Goal: Task Accomplishment & Management: Contribute content

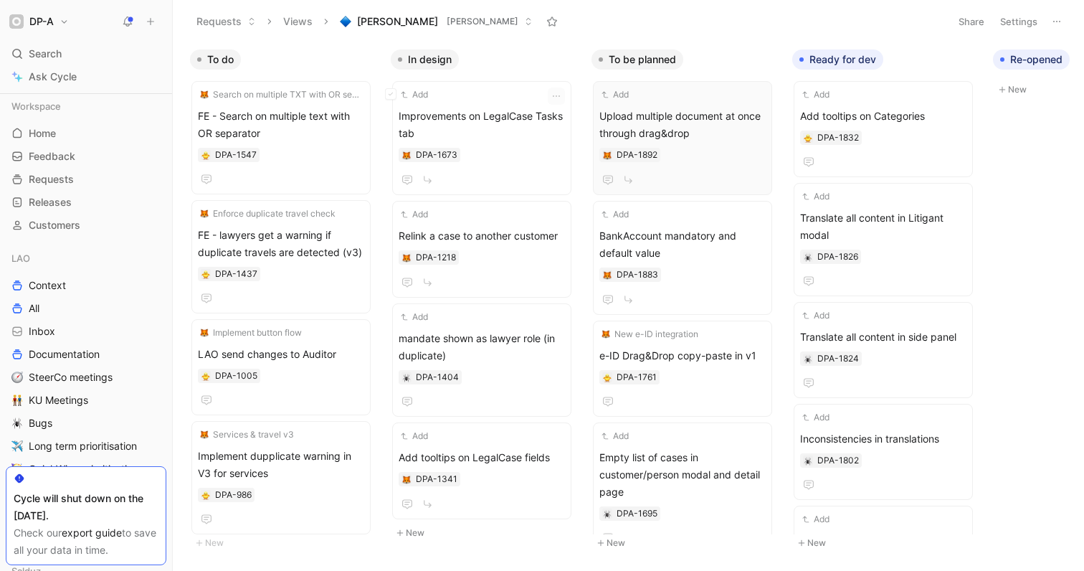
scroll to position [325, 0]
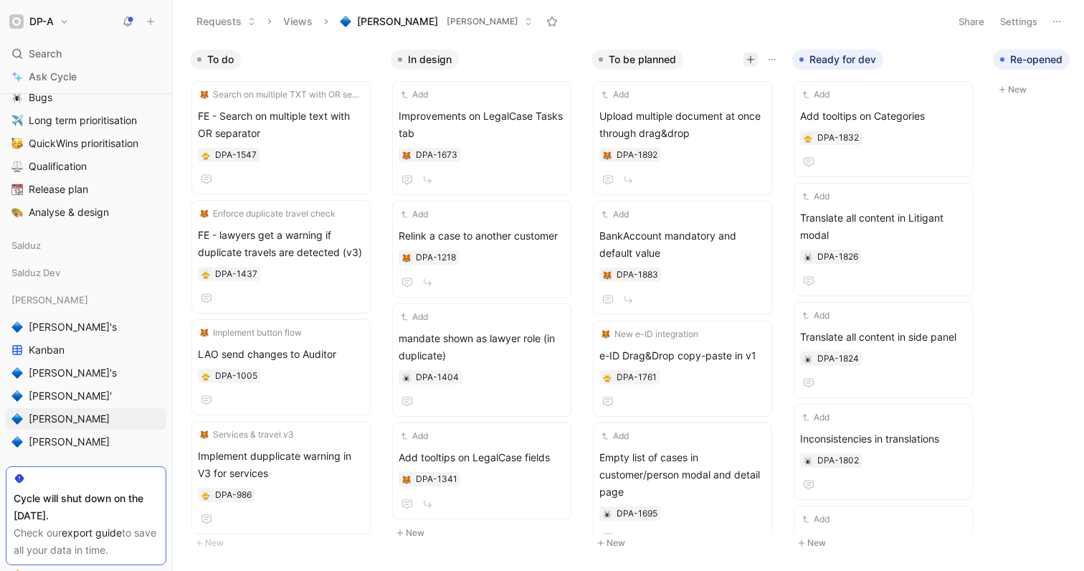
click at [750, 57] on icon "button" at bounding box center [750, 59] width 9 height 9
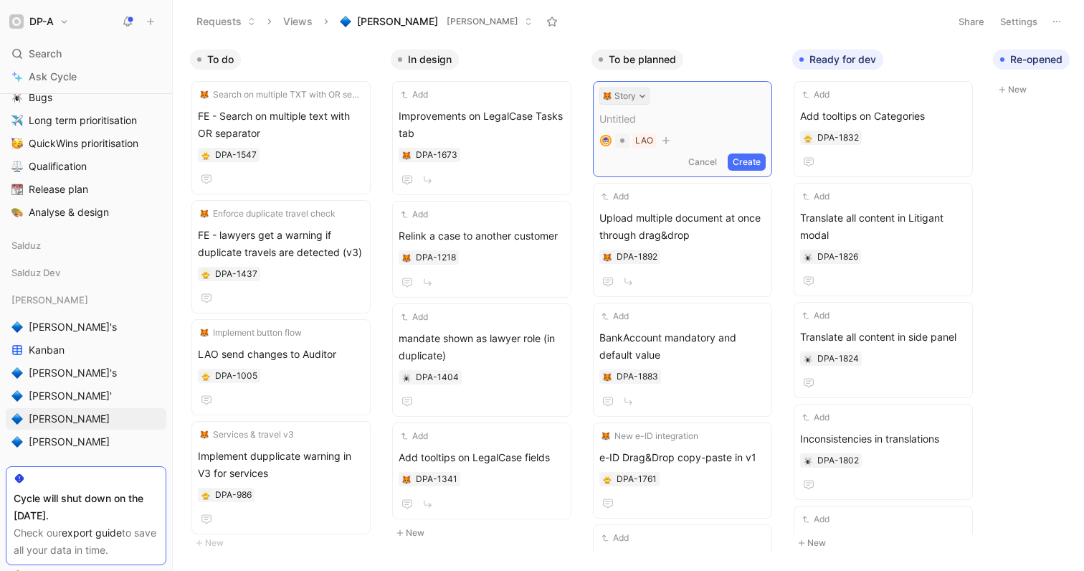
click at [642, 95] on icon at bounding box center [642, 95] width 7 height 7
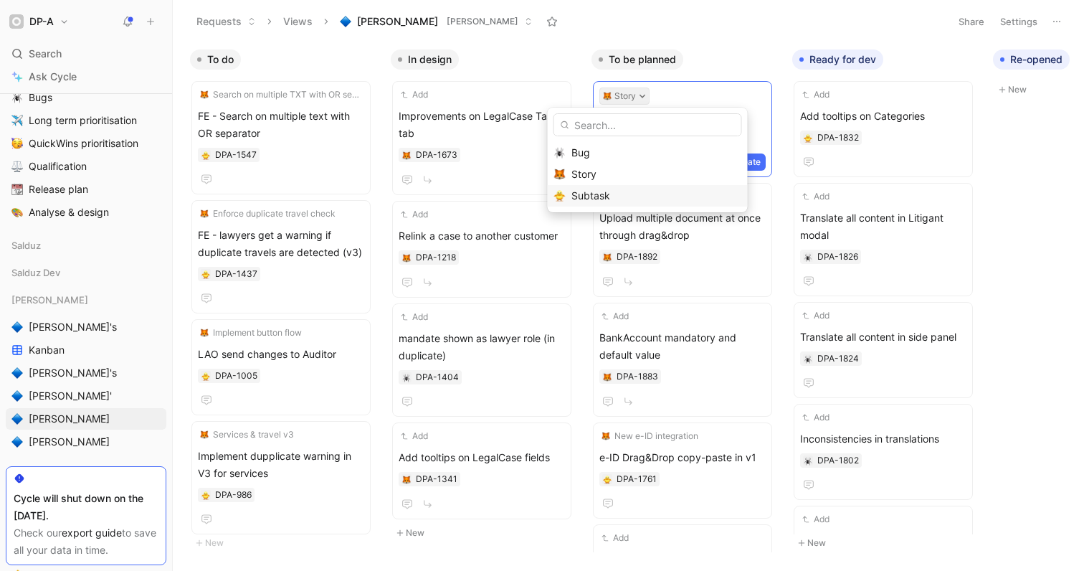
click at [618, 194] on div "Subtask" at bounding box center [656, 195] width 170 height 17
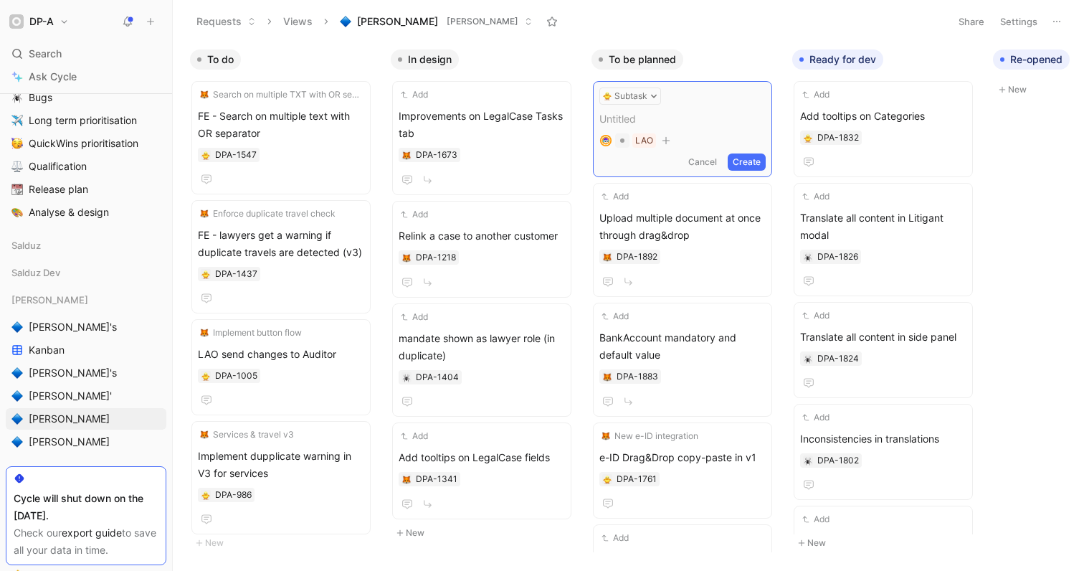
click at [637, 119] on span at bounding box center [682, 118] width 166 height 17
click at [751, 159] on button "Create" at bounding box center [747, 161] width 38 height 17
click at [706, 125] on div "Select Category=Minor by default DPA-1893" at bounding box center [682, 139] width 166 height 63
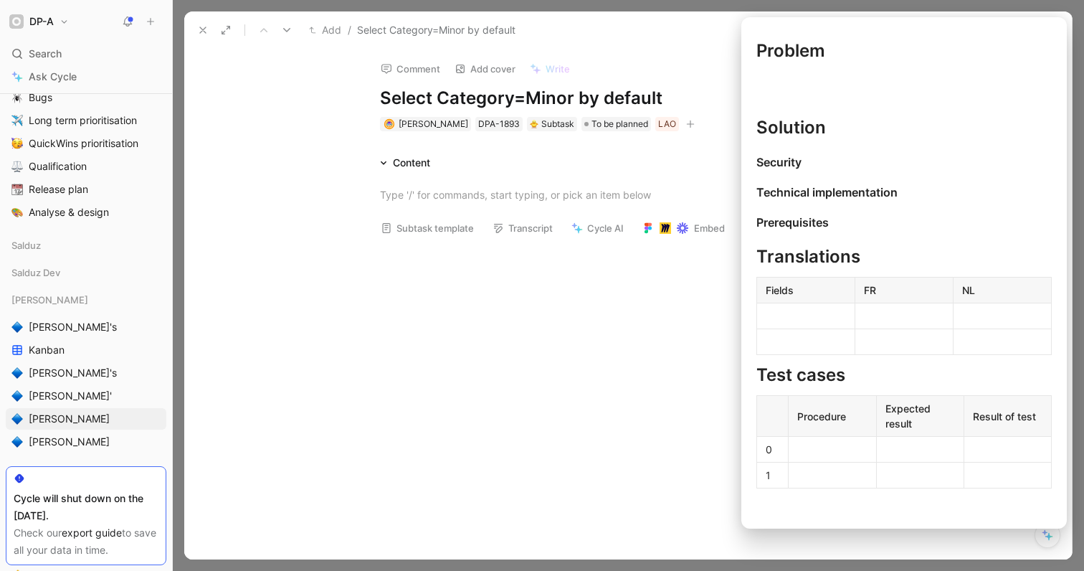
click at [414, 223] on button "Subtask template" at bounding box center [427, 228] width 106 height 20
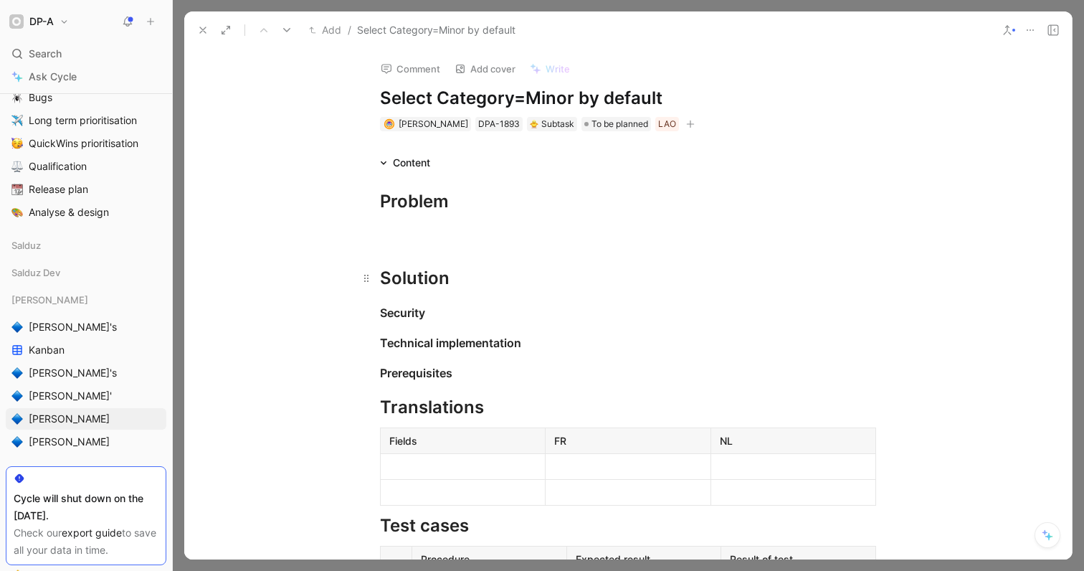
click at [462, 282] on div "Solution" at bounding box center [628, 278] width 496 height 26
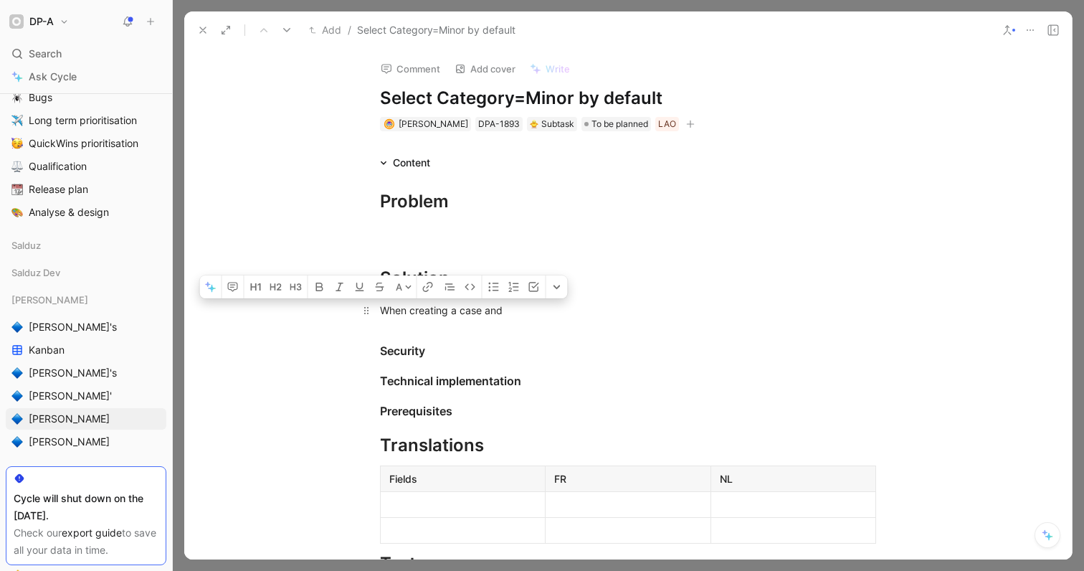
drag, startPoint x: 379, startPoint y: 313, endPoint x: 391, endPoint y: 312, distance: 11.6
click at [391, 312] on div "When creating a case and" at bounding box center [628, 310] width 496 height 15
drag, startPoint x: 457, startPoint y: 310, endPoint x: 485, endPoint y: 345, distance: 44.8
click at [457, 310] on div "When creating a case and" at bounding box center [628, 310] width 496 height 15
drag, startPoint x: 526, startPoint y: 307, endPoint x: 500, endPoint y: 307, distance: 26.5
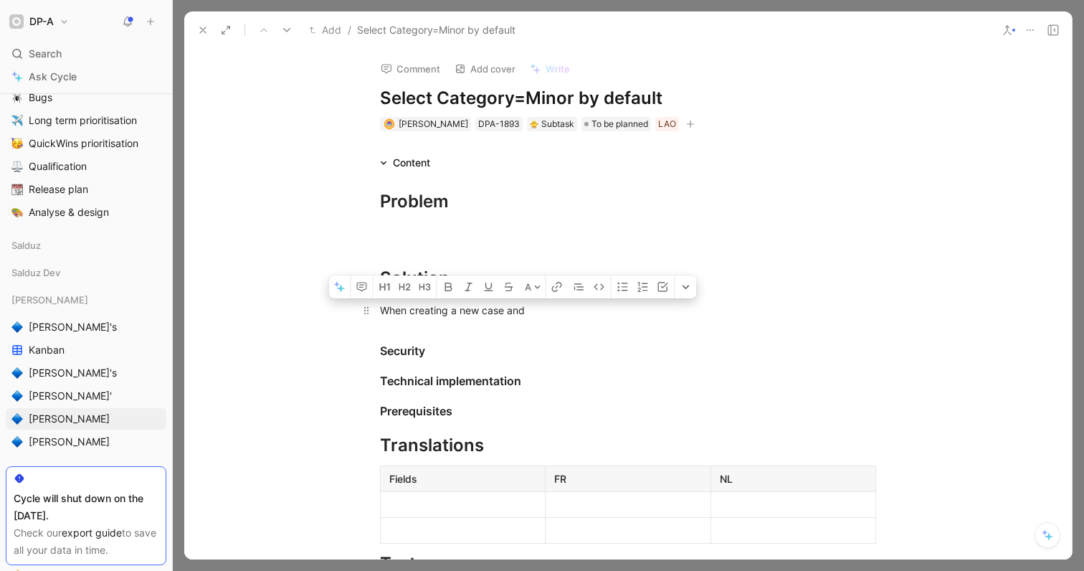
click at [500, 307] on div "When creating a new case and" at bounding box center [628, 310] width 496 height 15
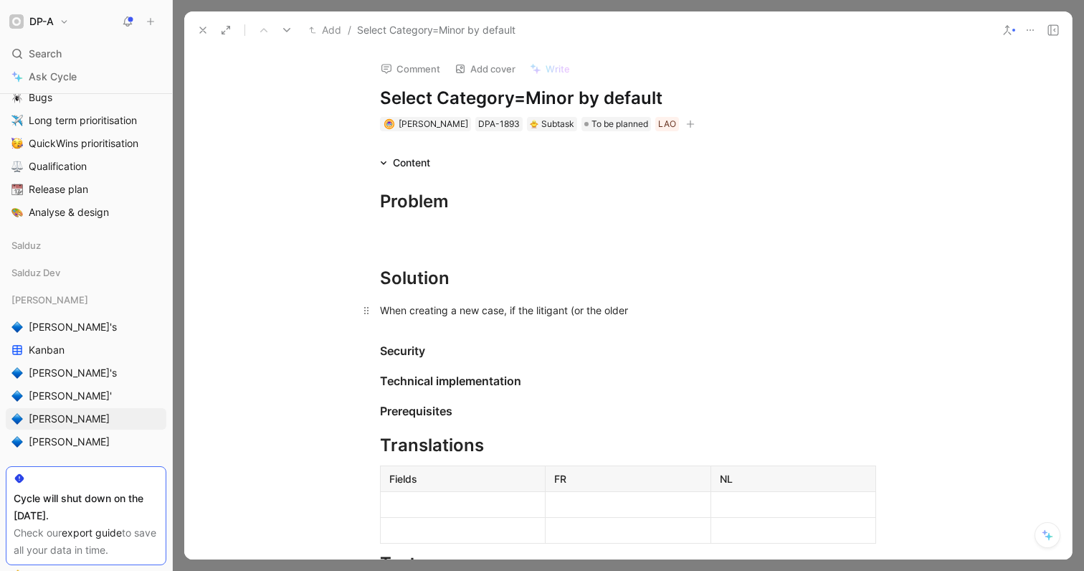
click at [533, 308] on div "When creating a new case, if the litigant (or the older" at bounding box center [628, 310] width 496 height 15
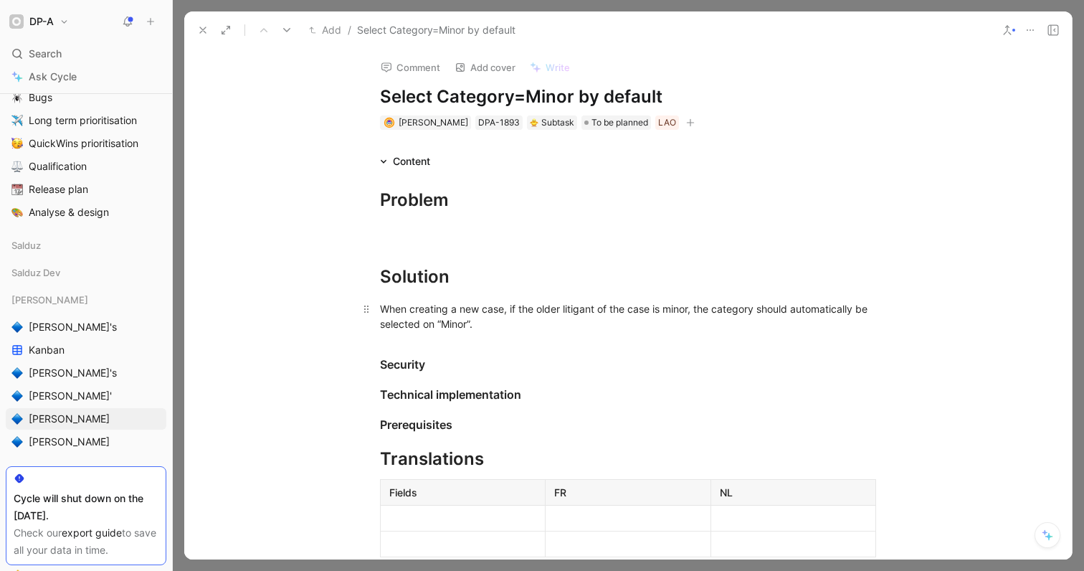
scroll to position [3, 0]
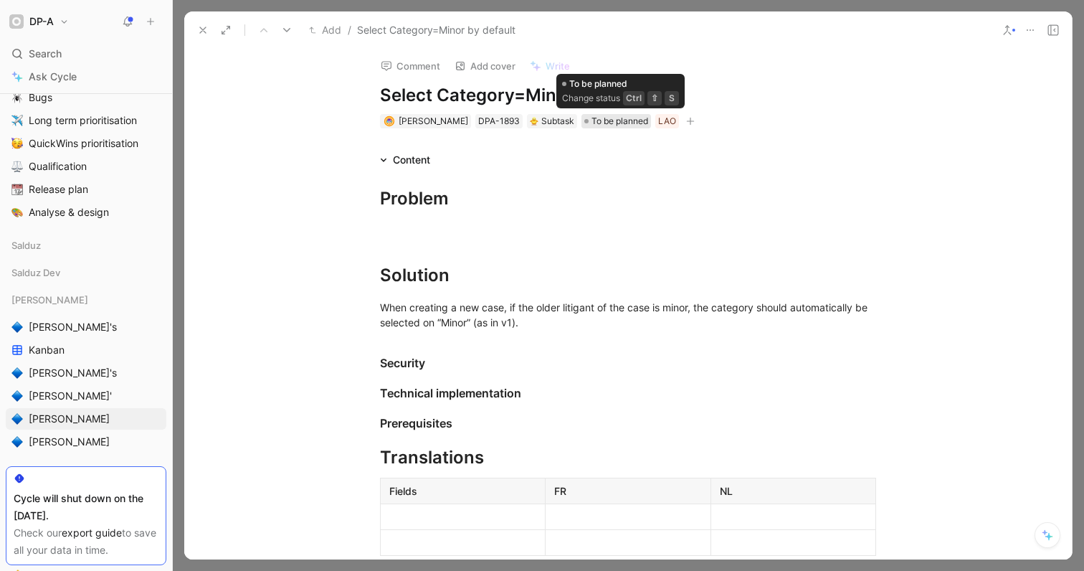
click at [637, 119] on span "To be planned" at bounding box center [619, 121] width 57 height 14
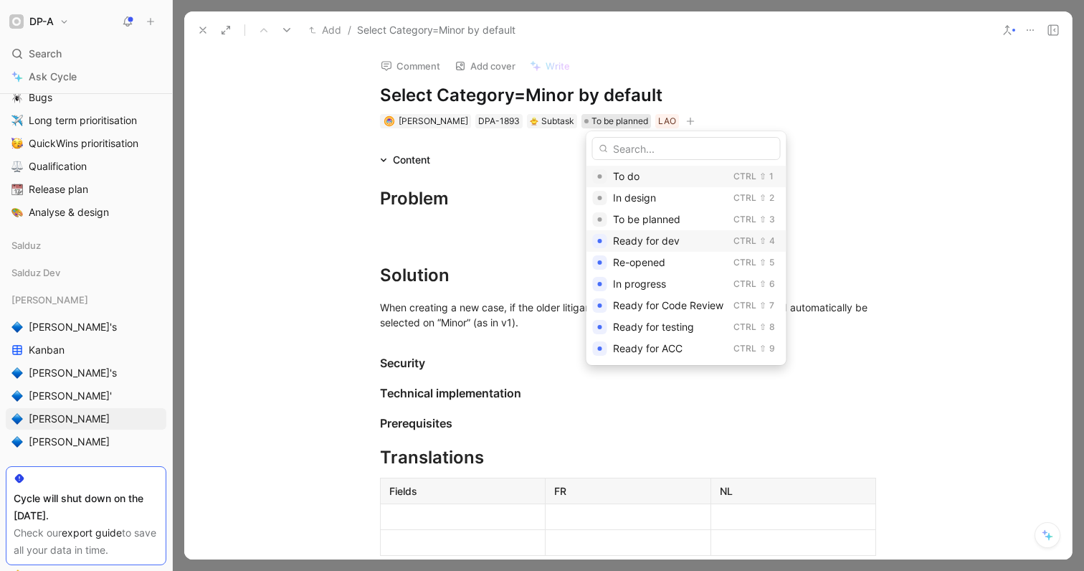
click at [676, 238] on span "Ready for dev" at bounding box center [646, 240] width 67 height 12
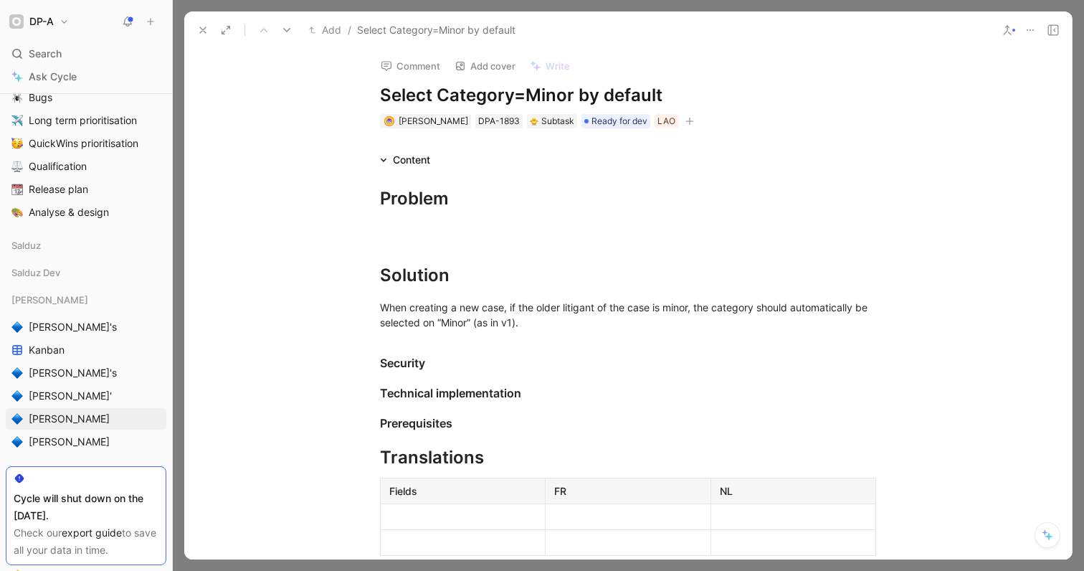
click at [204, 29] on use at bounding box center [203, 30] width 6 height 6
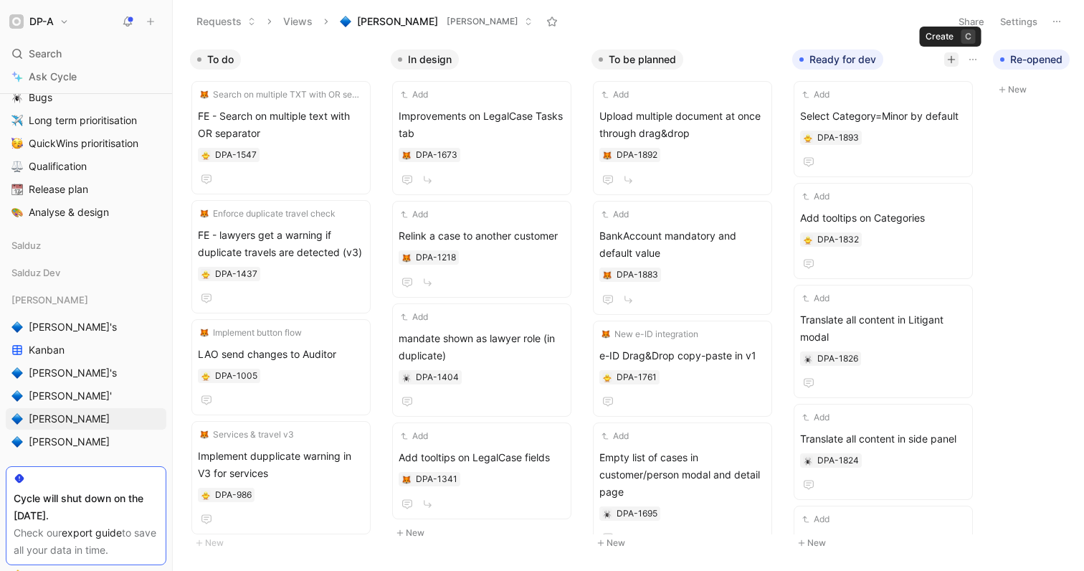
click at [948, 59] on icon "button" at bounding box center [951, 59] width 9 height 9
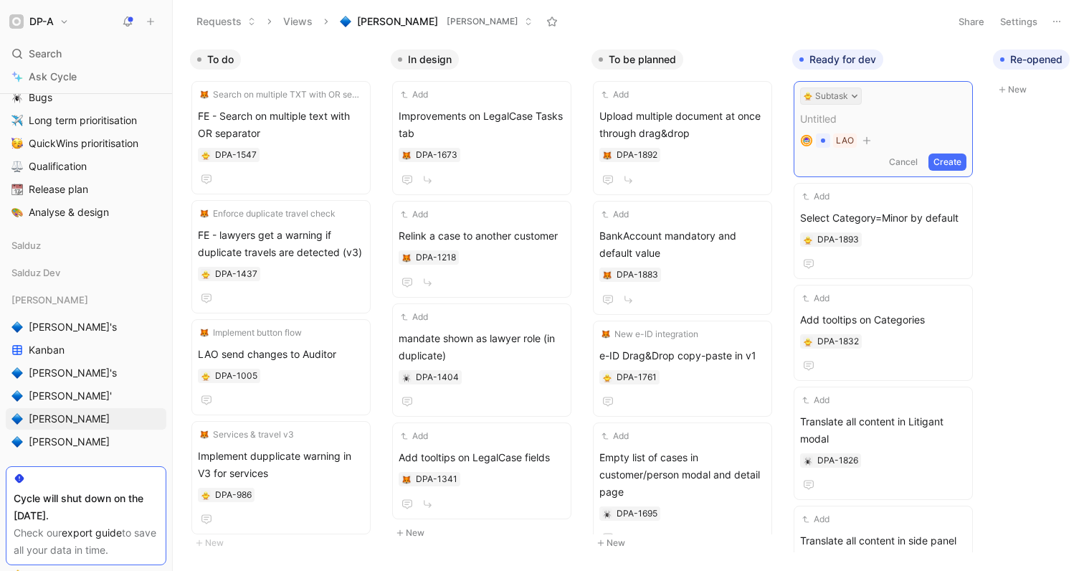
click at [851, 98] on icon at bounding box center [854, 95] width 7 height 7
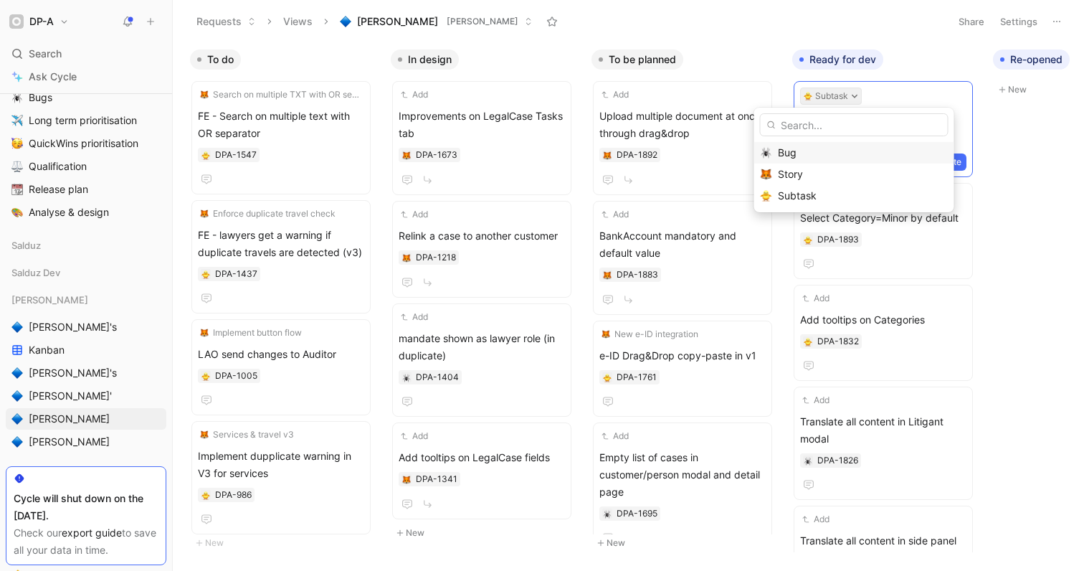
click at [832, 152] on div "Bug" at bounding box center [863, 152] width 170 height 17
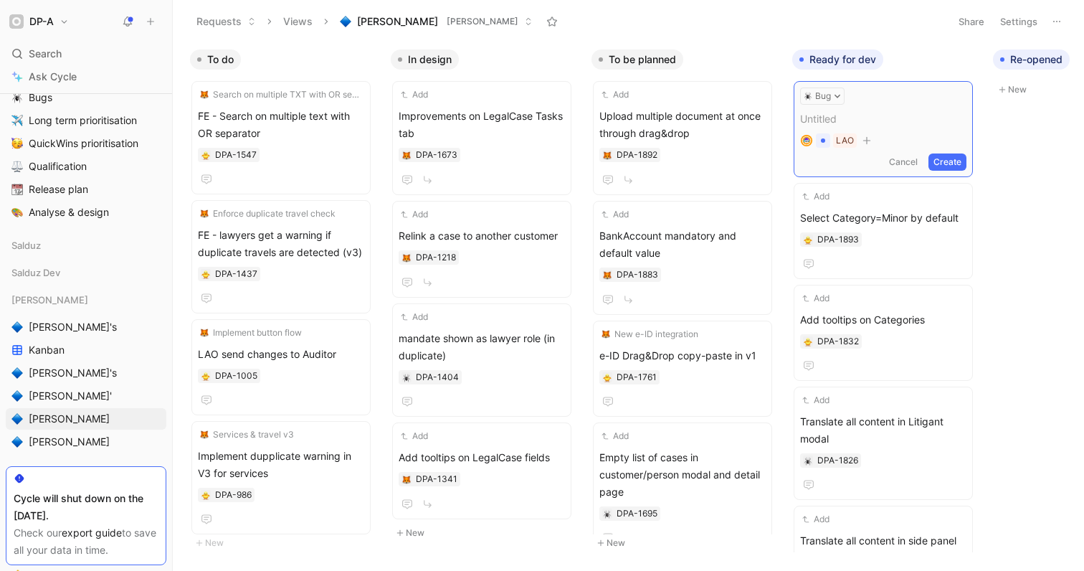
click at [826, 123] on span at bounding box center [883, 118] width 166 height 17
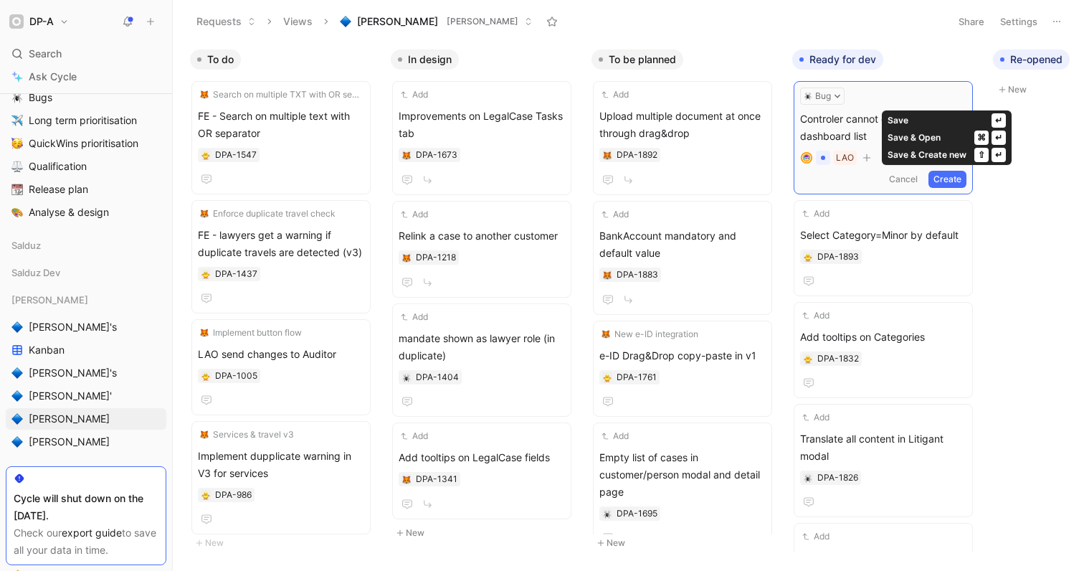
click at [938, 178] on button "Create" at bounding box center [947, 179] width 38 height 17
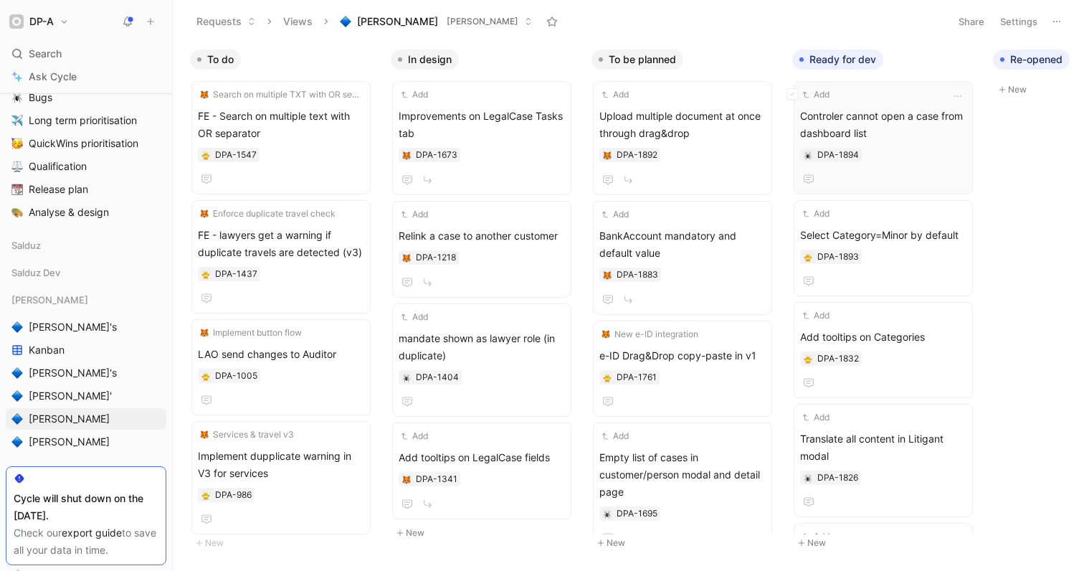
click at [887, 115] on span "Controler cannot open a case from dashboard list" at bounding box center [883, 125] width 166 height 34
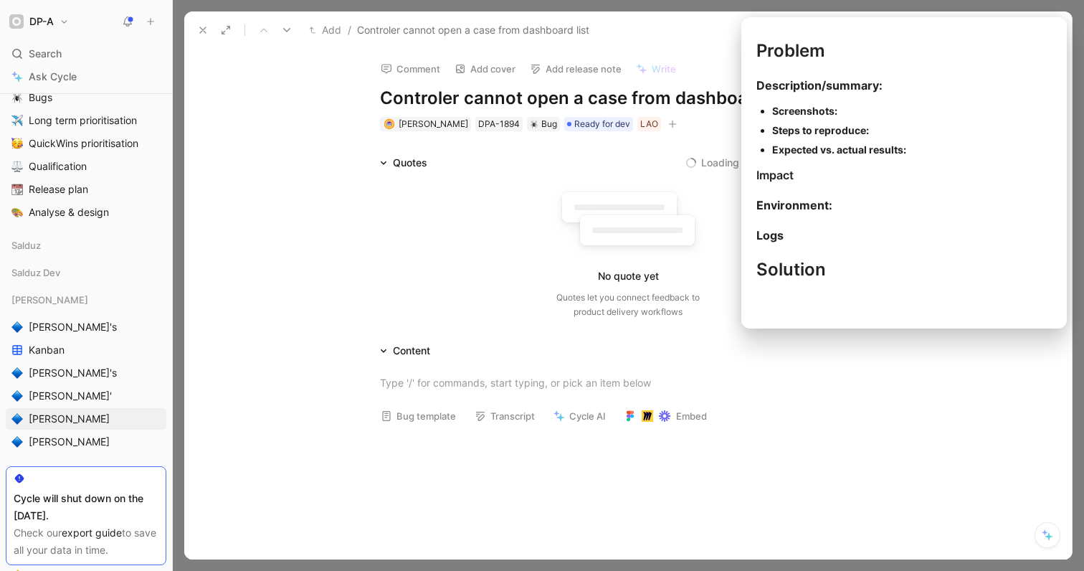
click at [417, 419] on button "Bug template" at bounding box center [418, 416] width 88 height 20
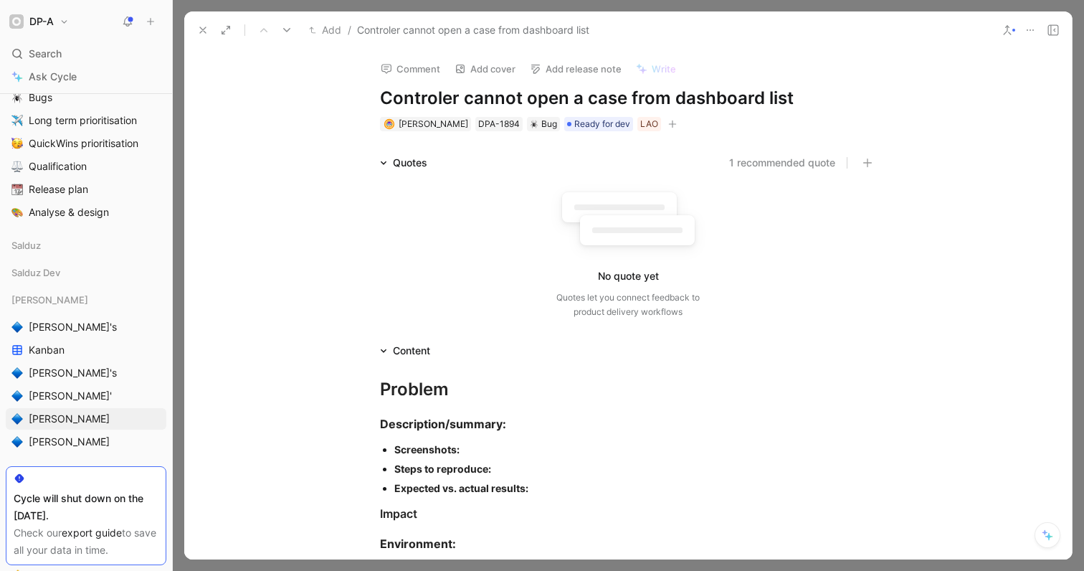
click at [485, 453] on div "Screenshots:" at bounding box center [635, 449] width 482 height 15
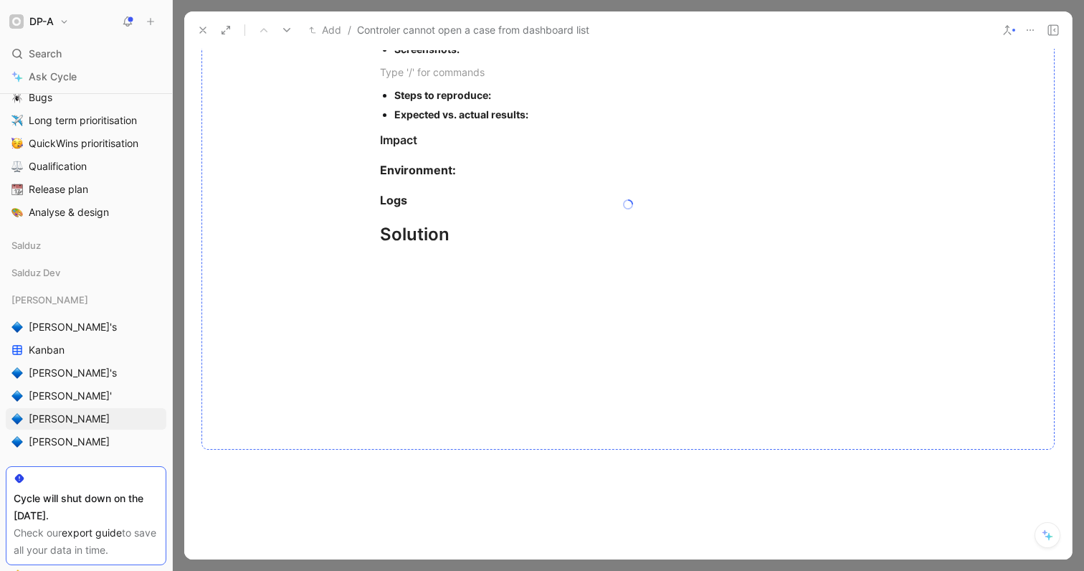
scroll to position [345, 0]
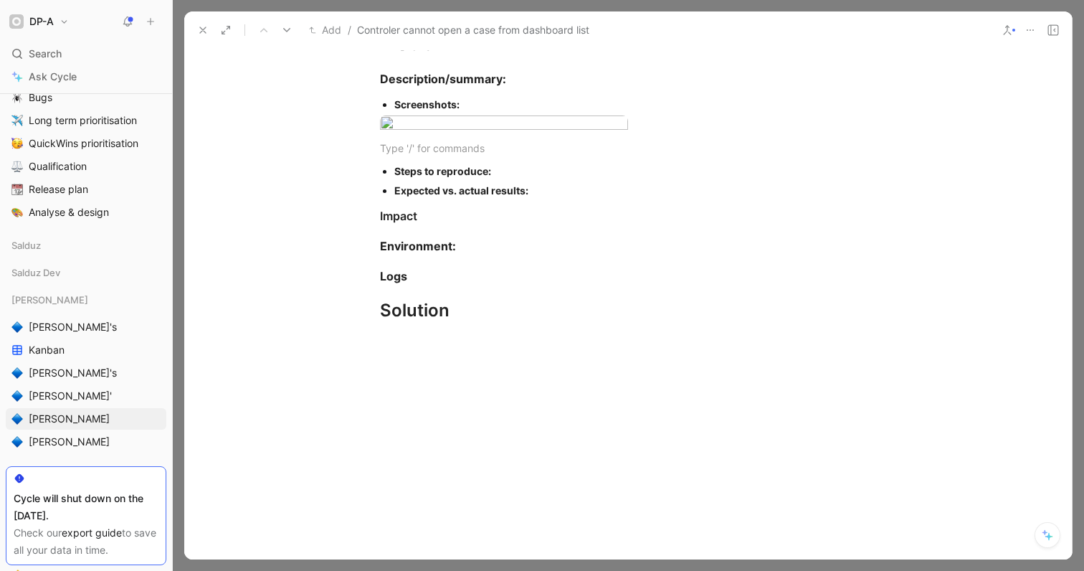
click at [507, 178] on div "Steps to reproduce:" at bounding box center [635, 170] width 482 height 15
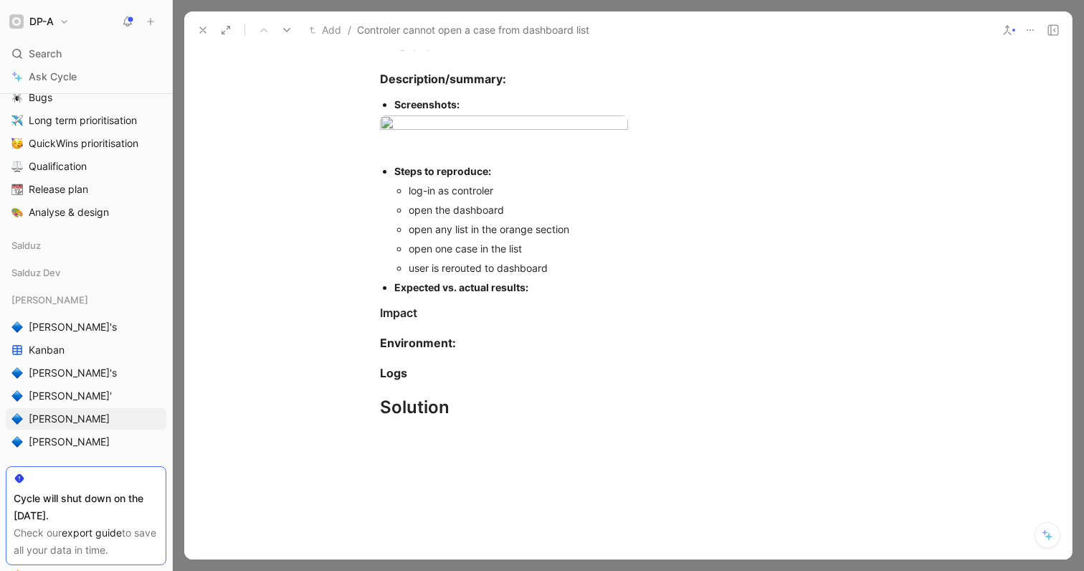
scroll to position [0, 0]
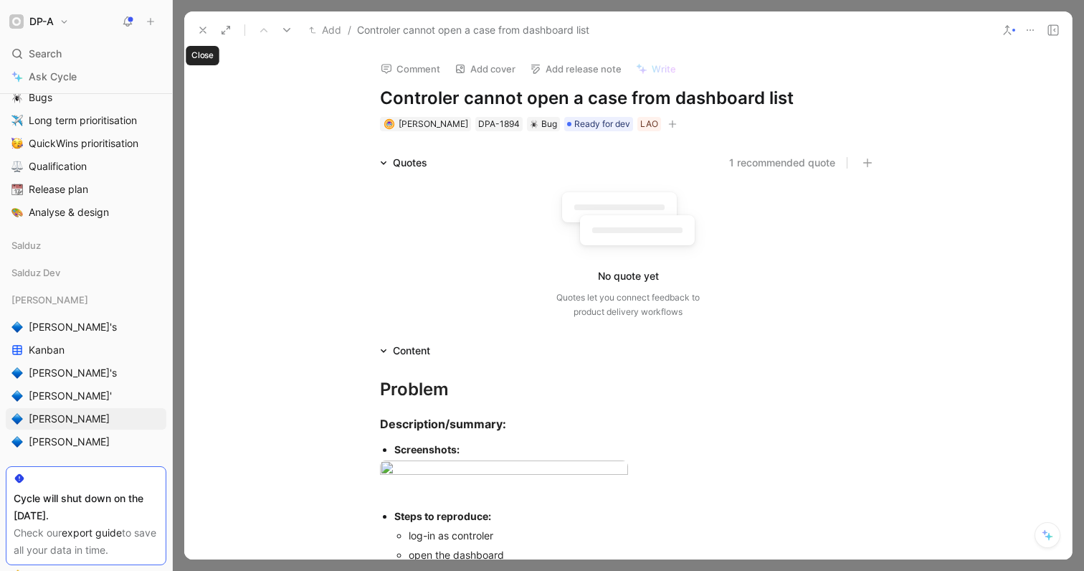
click at [201, 29] on icon at bounding box center [202, 29] width 11 height 11
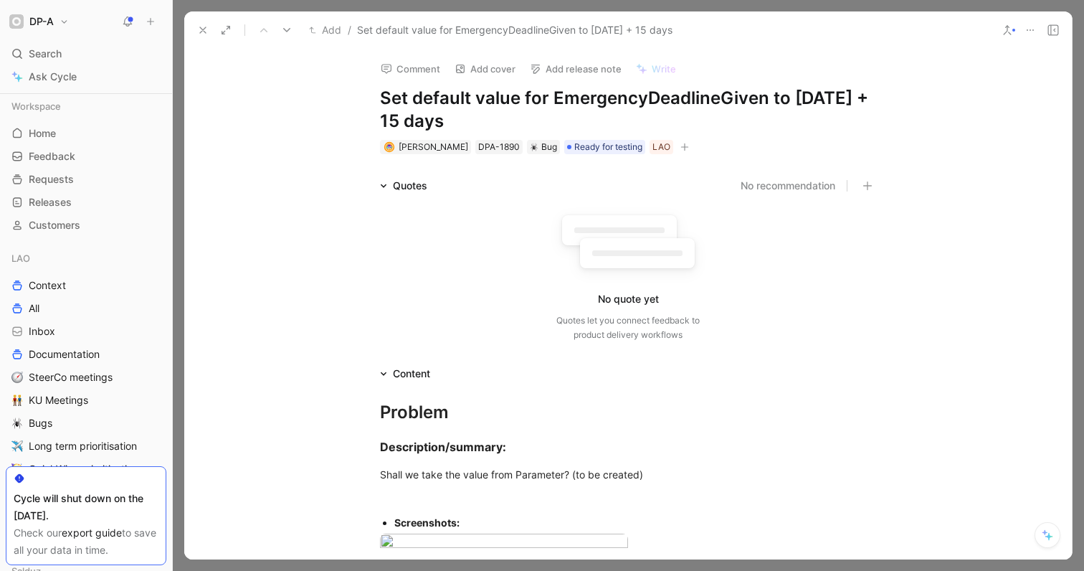
scroll to position [351, 0]
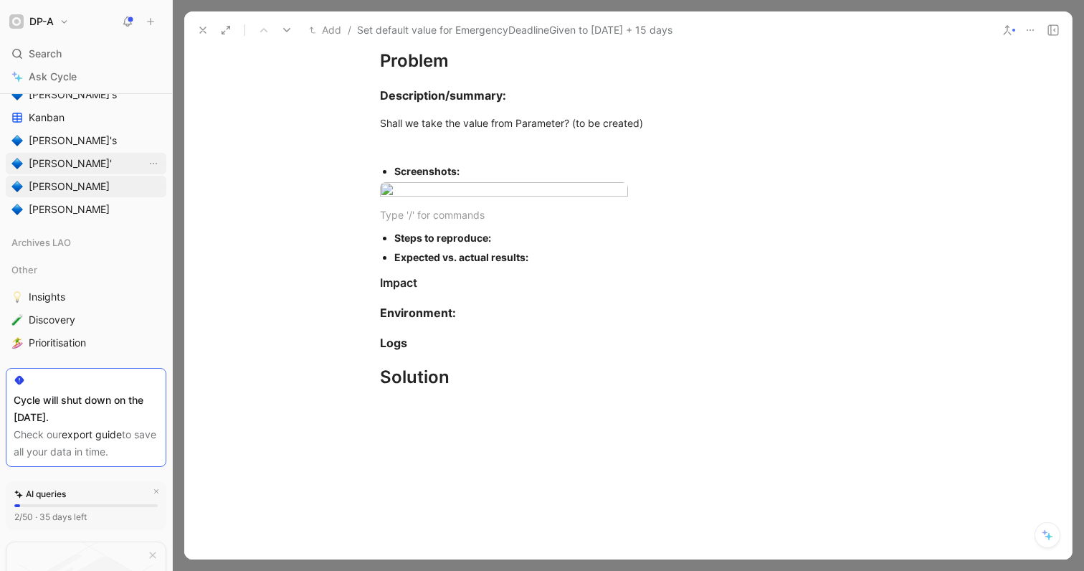
click at [68, 158] on link "[PERSON_NAME]'" at bounding box center [86, 164] width 161 height 22
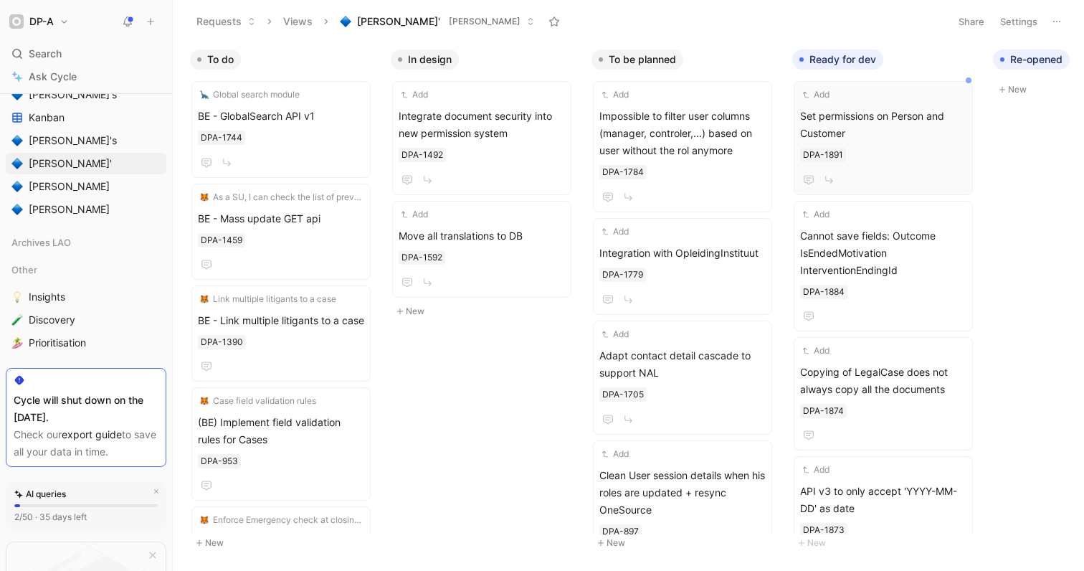
scroll to position [0, 83]
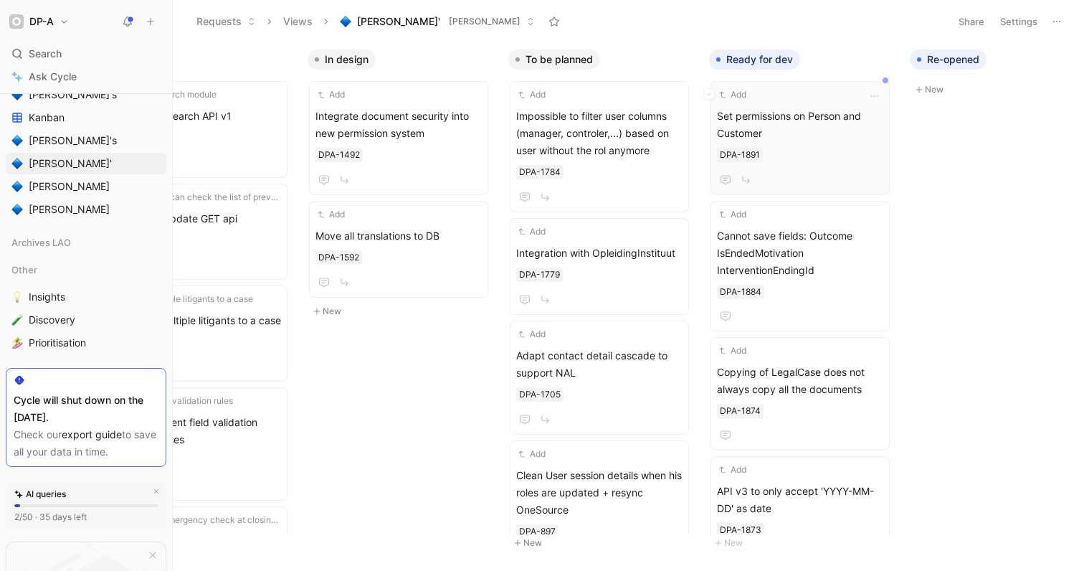
click at [809, 133] on span "Set permissions on Person and Customer" at bounding box center [800, 125] width 166 height 34
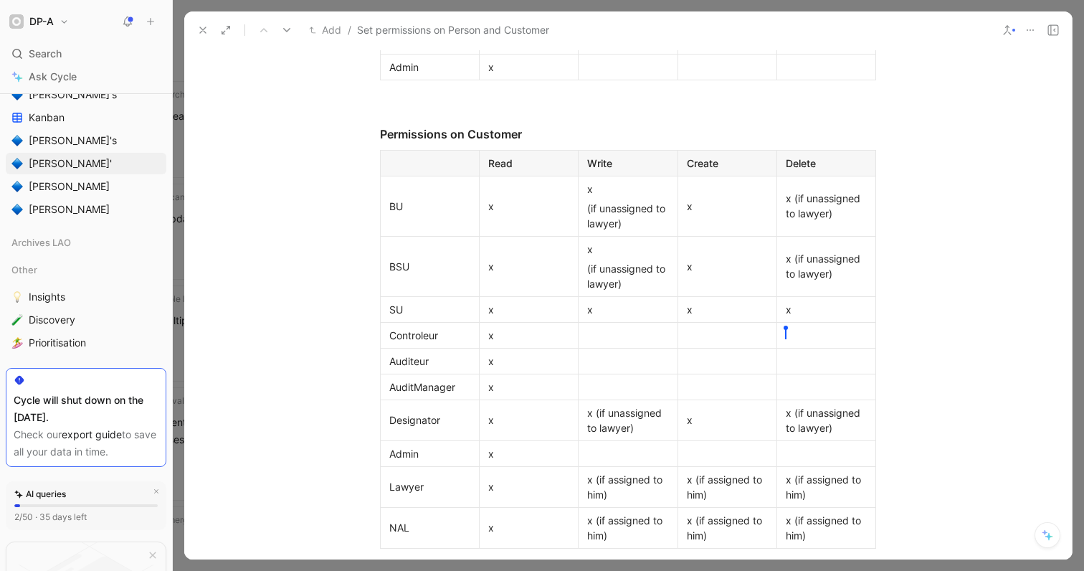
scroll to position [622, 0]
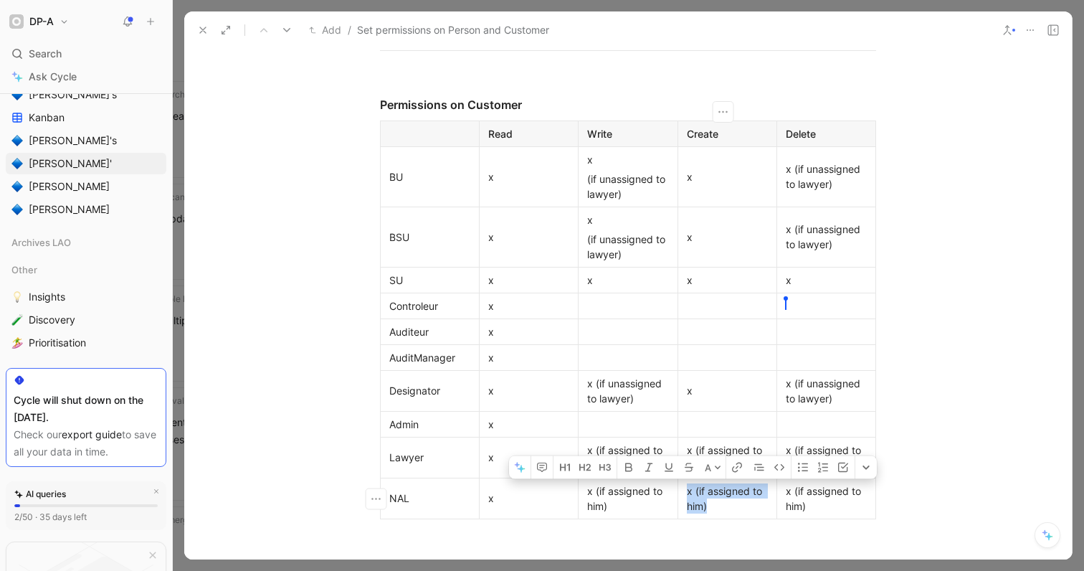
drag, startPoint x: 705, startPoint y: 508, endPoint x: 681, endPoint y: 488, distance: 31.1
click at [681, 488] on p "x (if assigned to him)" at bounding box center [727, 498] width 92 height 34
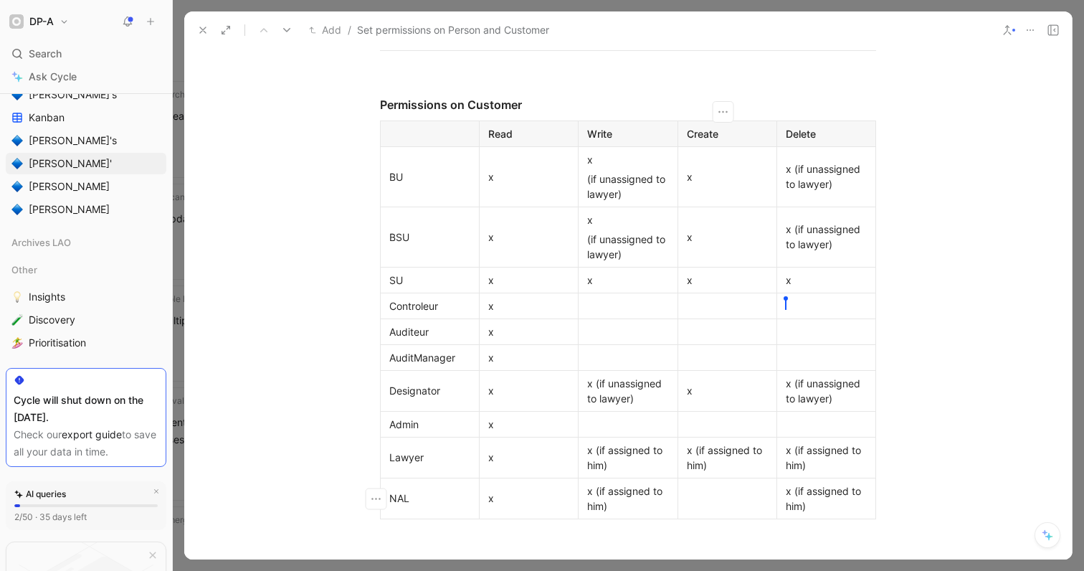
click at [741, 498] on div at bounding box center [727, 497] width 81 height 15
click at [809, 507] on div "x (if assigned to him)" at bounding box center [826, 498] width 81 height 30
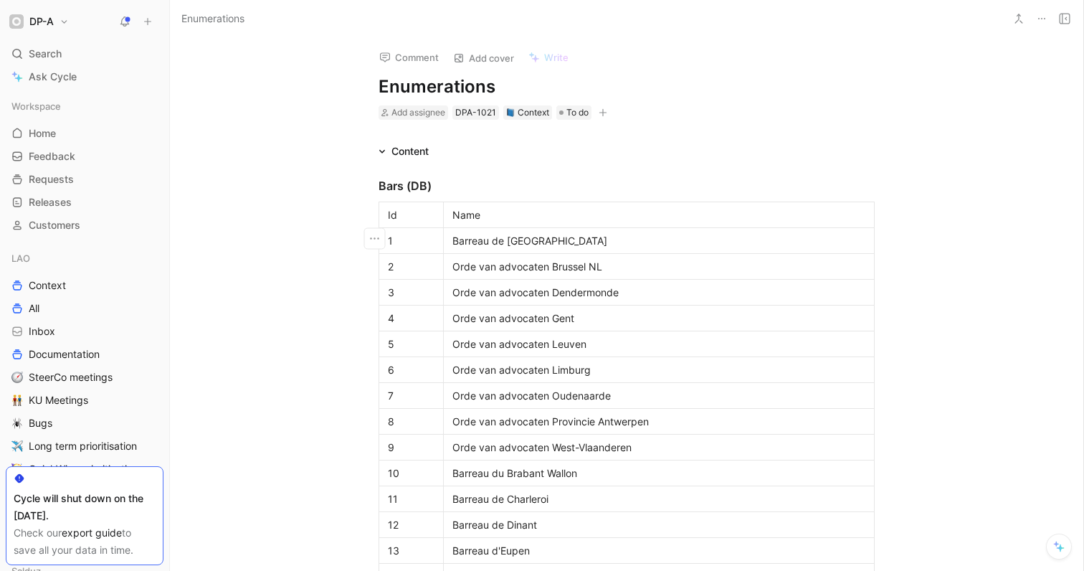
scroll to position [2353, 0]
